Goal: Communication & Community: Participate in discussion

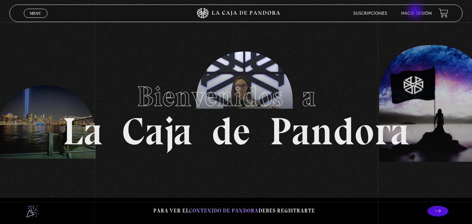
click at [416, 12] on link "Inicie sesión" at bounding box center [416, 14] width 31 height 4
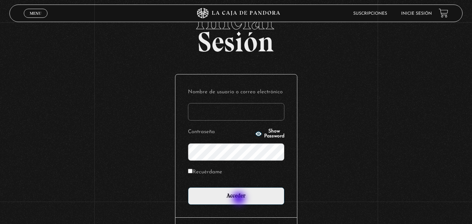
scroll to position [70, 0]
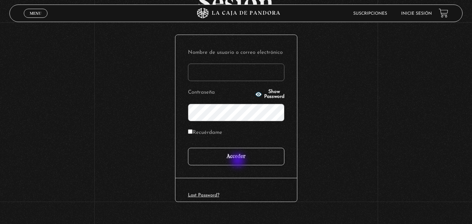
type input "arq.mcba@gmail.com"
click at [239, 159] on input "Acceder" at bounding box center [236, 156] width 96 height 17
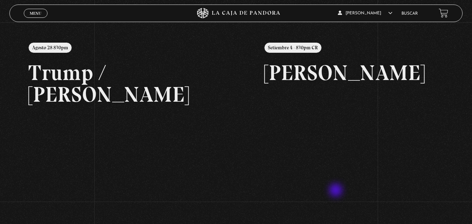
scroll to position [70, 0]
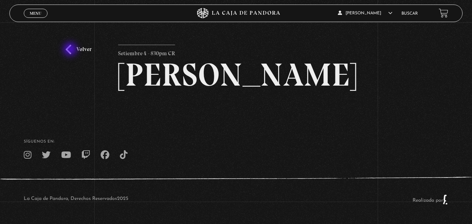
click at [71, 50] on link "Volver" at bounding box center [79, 49] width 26 height 9
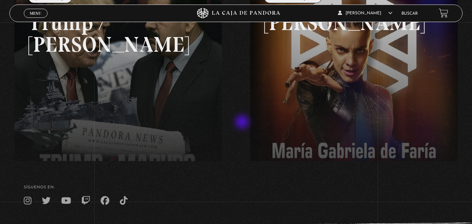
scroll to position [65, 0]
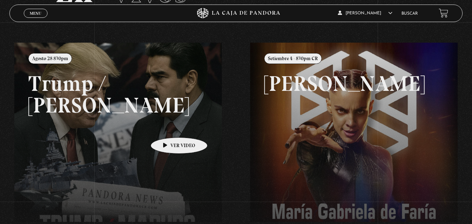
click at [157, 129] on link at bounding box center [250, 155] width 472 height 224
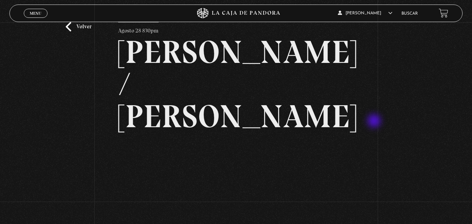
scroll to position [35, 0]
